Goal: Consume media (video, audio): Consume media (video, audio)

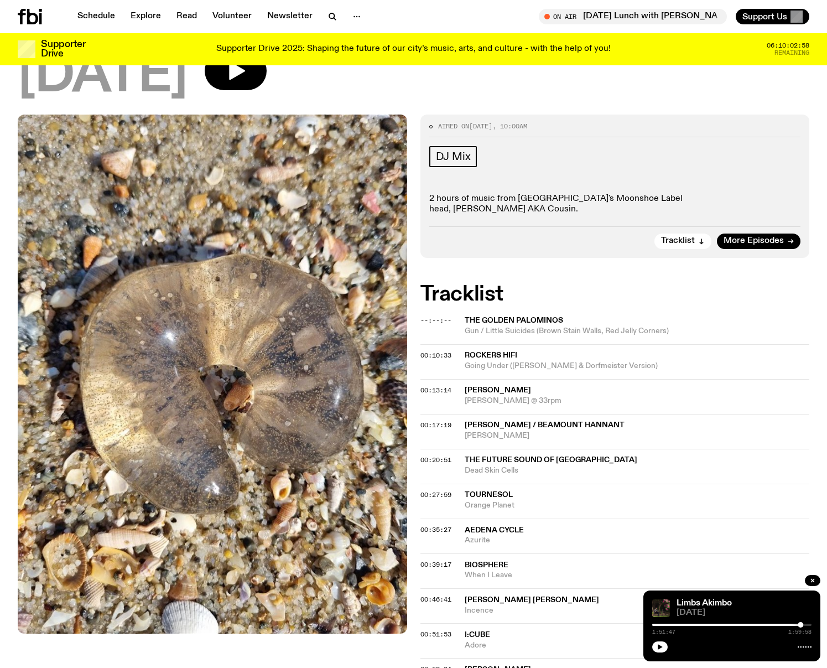
scroll to position [100, 0]
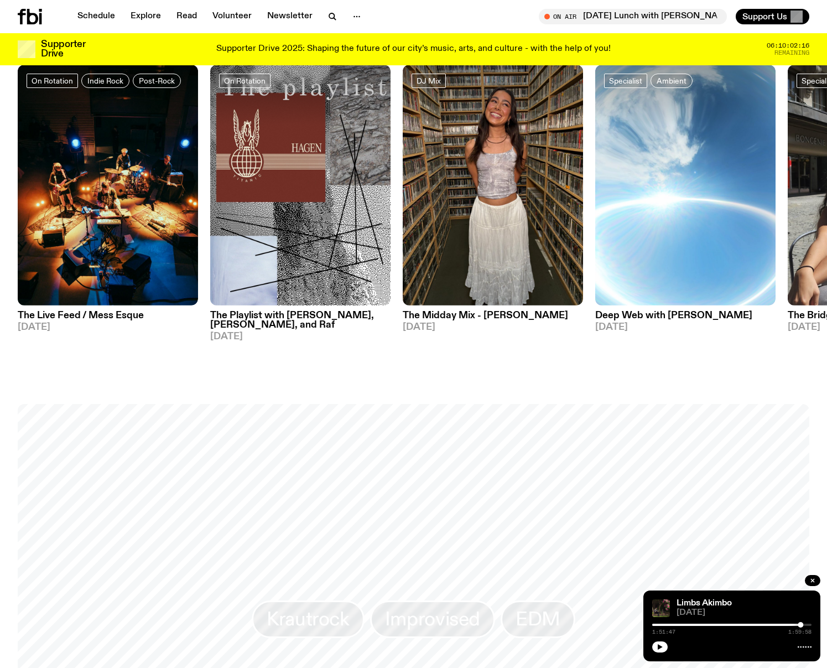
scroll to position [566, 0]
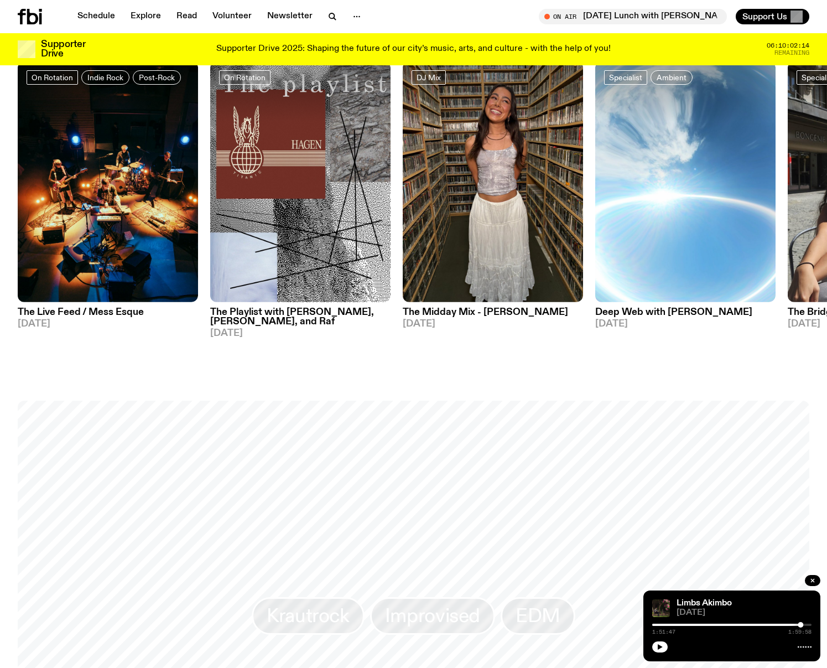
click at [675, 313] on h3 "Deep Web with [PERSON_NAME]" at bounding box center [685, 312] width 180 height 9
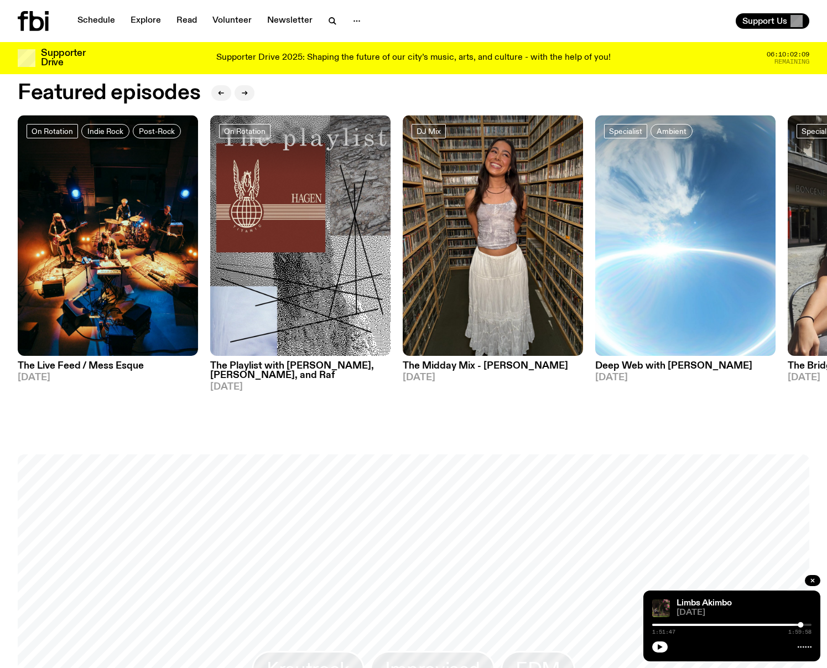
scroll to position [0, 0]
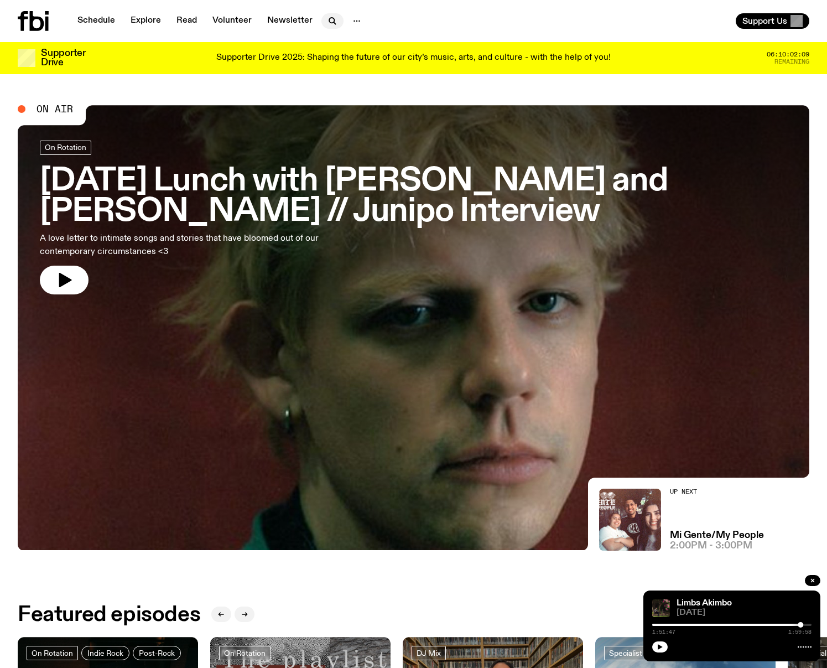
click at [329, 18] on icon "button" at bounding box center [332, 20] width 13 height 13
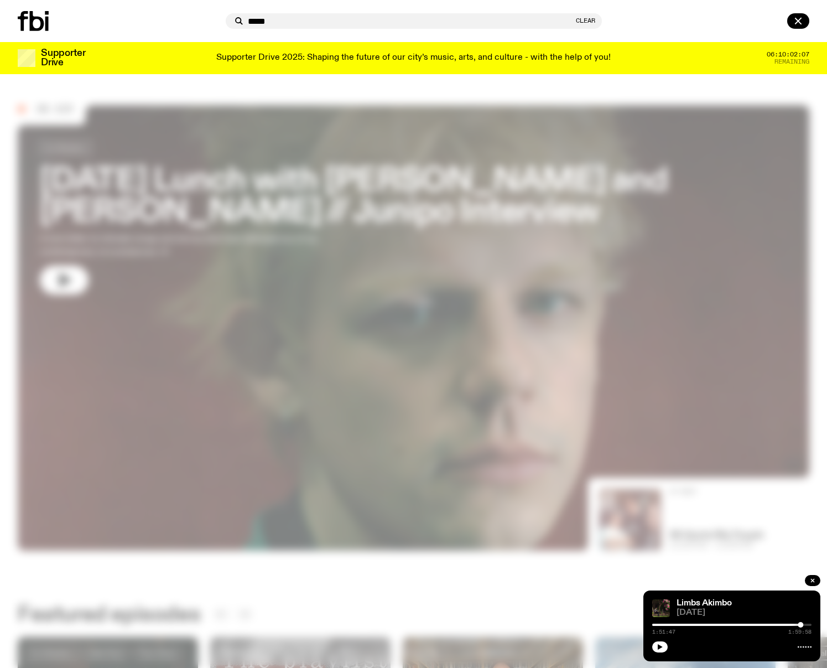
type input "*****"
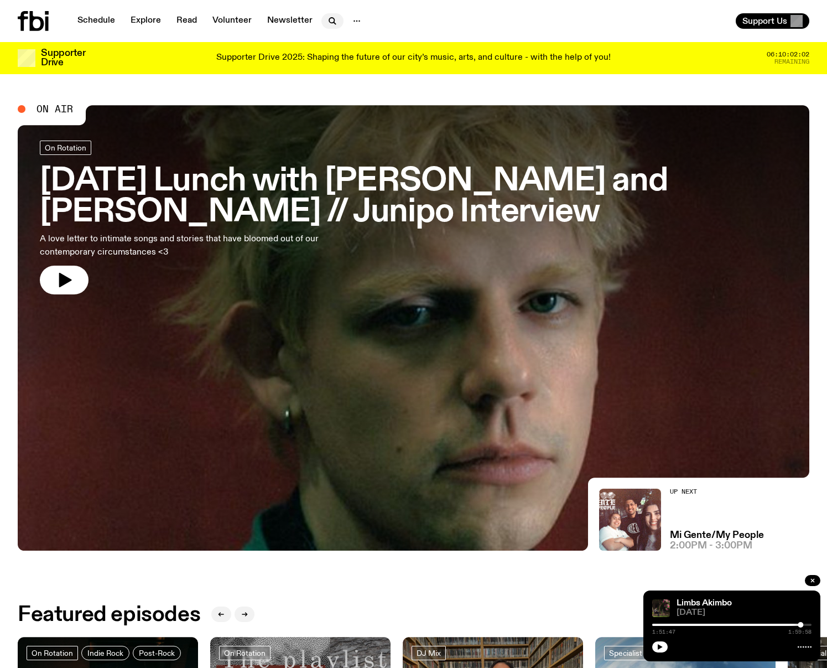
click at [326, 20] on icon "button" at bounding box center [332, 20] width 13 height 13
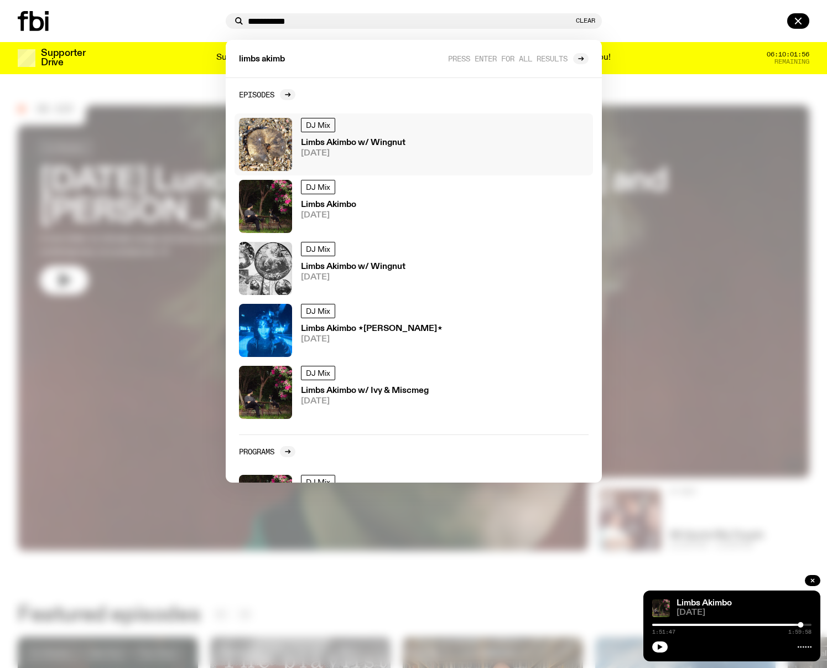
type input "**********"
click at [377, 143] on h3 "Limbs Akimbo w/ Wingnut" at bounding box center [353, 143] width 105 height 8
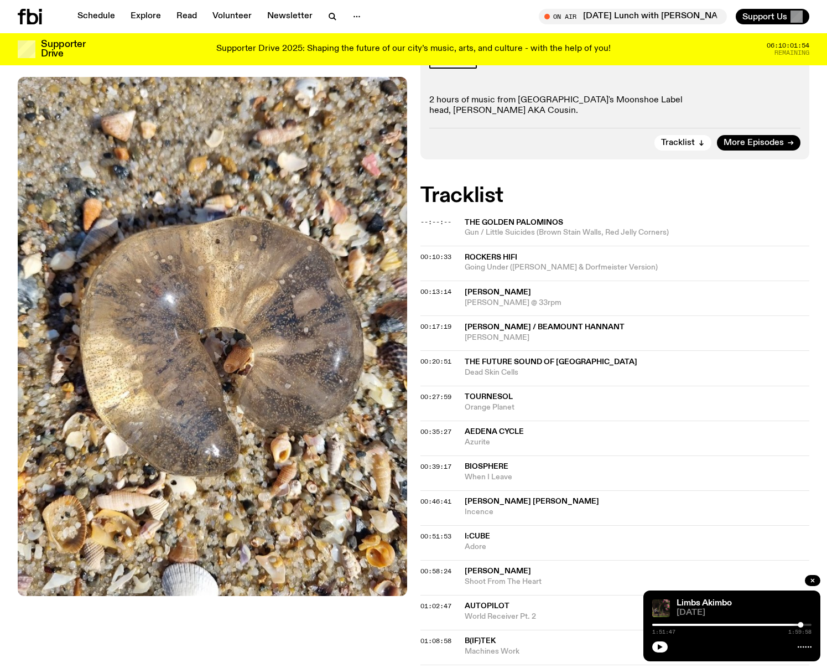
scroll to position [221, 0]
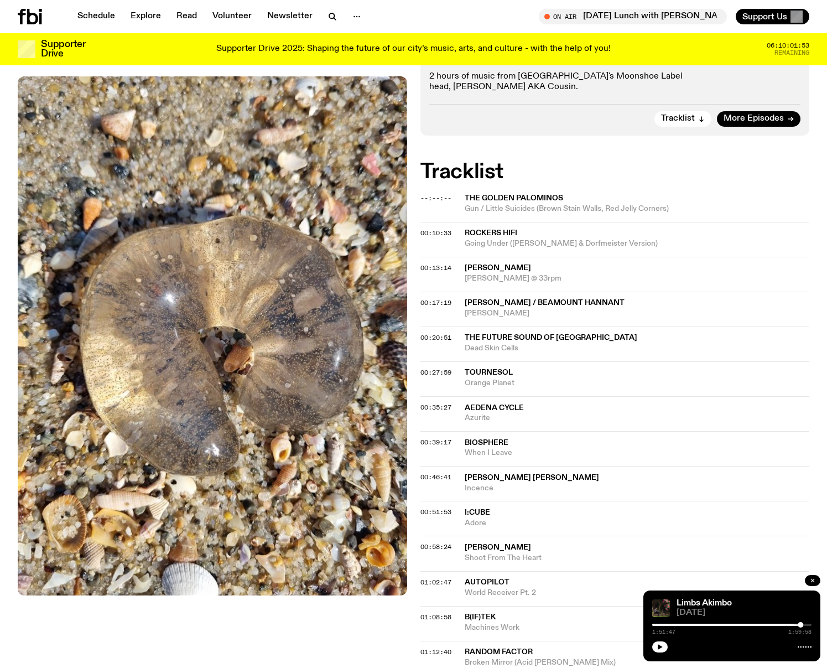
click at [813, 579] on icon "button" at bounding box center [812, 580] width 7 height 7
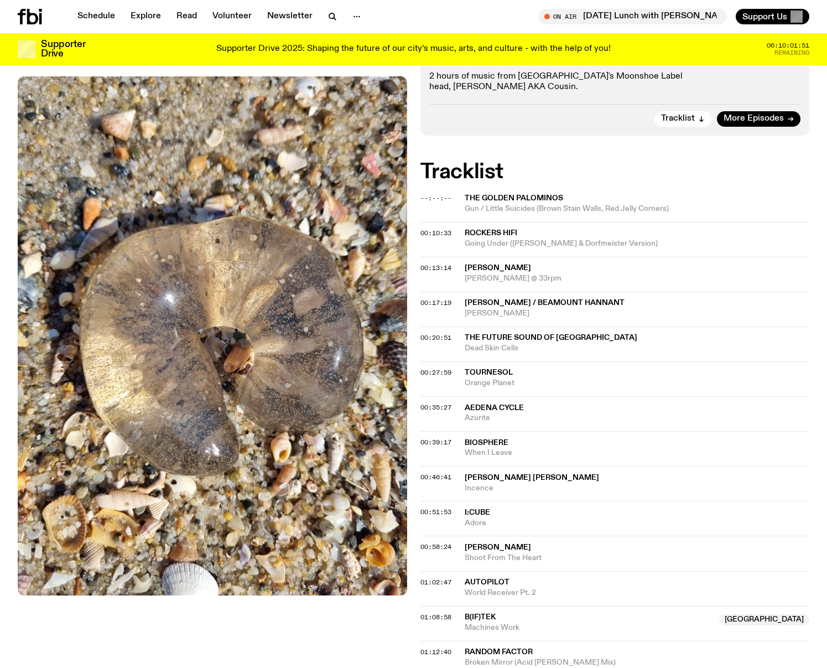
scroll to position [0, 0]
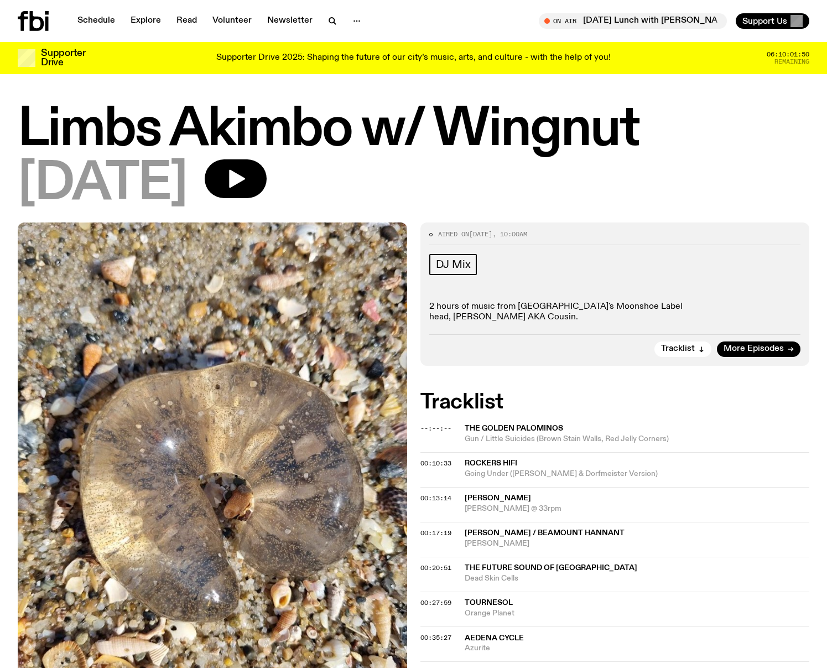
click at [254, 163] on div "Limbs Akimbo w/ Wingnut [DATE]" at bounding box center [414, 157] width 792 height 104
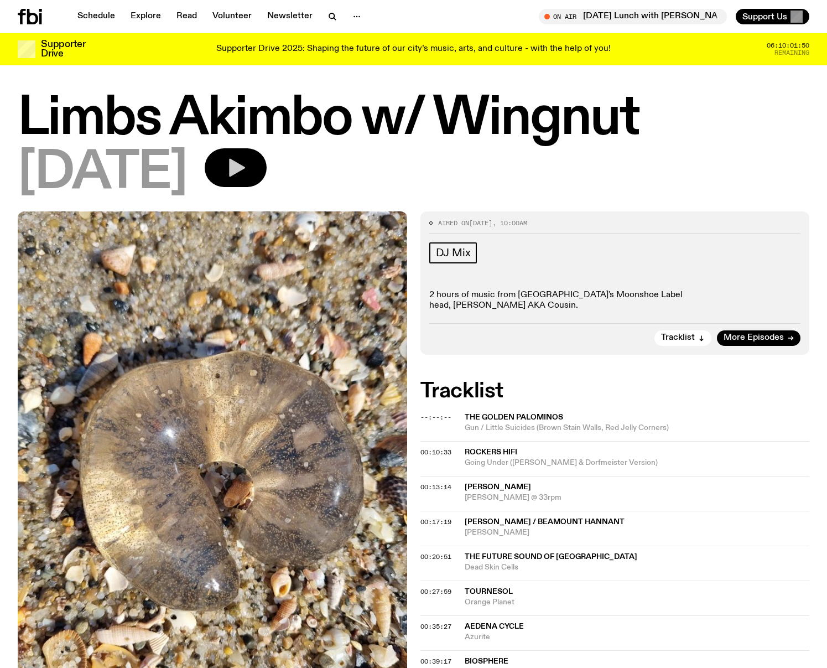
click at [267, 180] on button "button" at bounding box center [236, 167] width 62 height 39
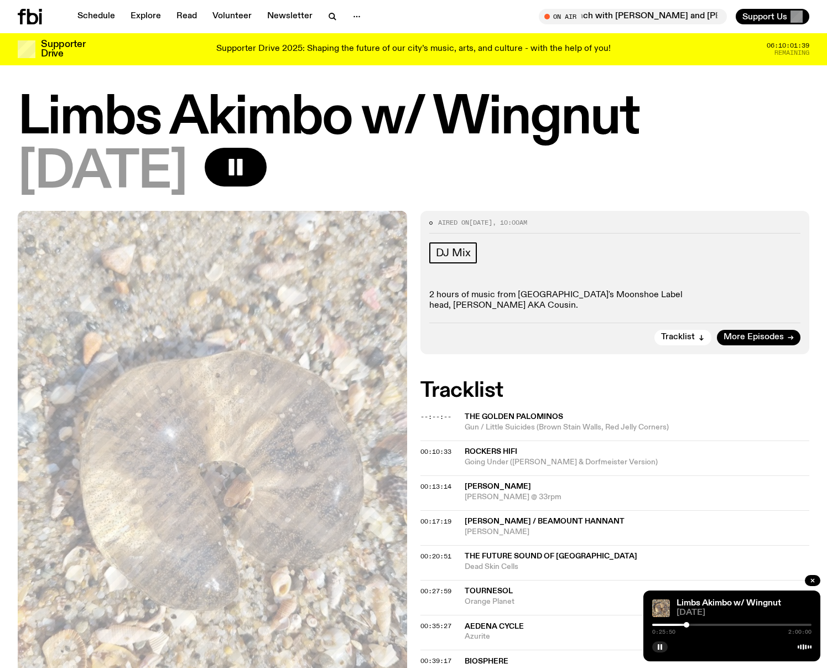
drag, startPoint x: 653, startPoint y: 624, endPoint x: 686, endPoint y: 624, distance: 33.2
click at [686, 624] on div at bounding box center [687, 625] width 6 height 6
click at [691, 625] on div at bounding box center [691, 625] width 6 height 6
click at [696, 624] on div at bounding box center [697, 625] width 6 height 6
click at [700, 624] on div at bounding box center [701, 625] width 6 height 6
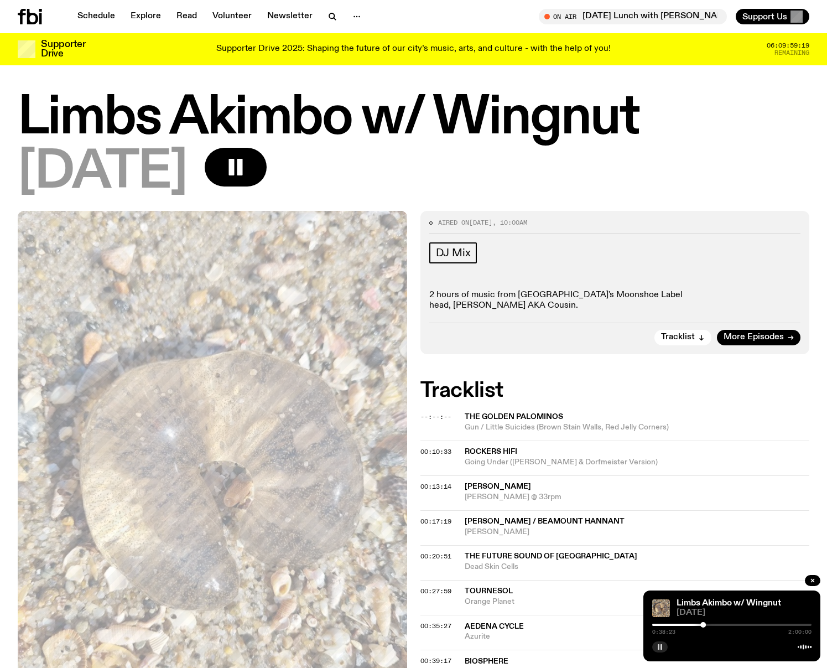
click at [657, 643] on icon "button" at bounding box center [660, 646] width 7 height 7
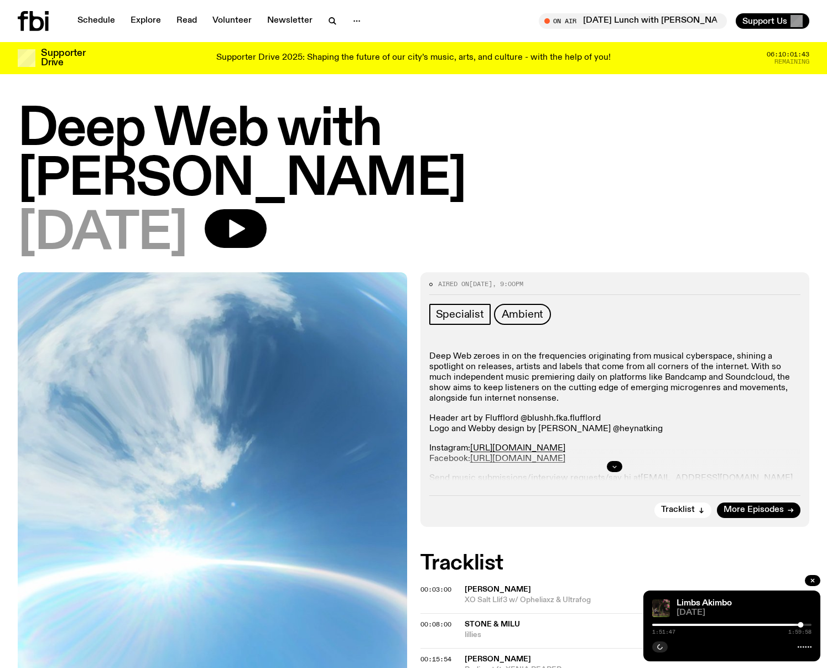
click at [616, 463] on icon "button" at bounding box center [614, 466] width 7 height 7
